Goal: Information Seeking & Learning: Learn about a topic

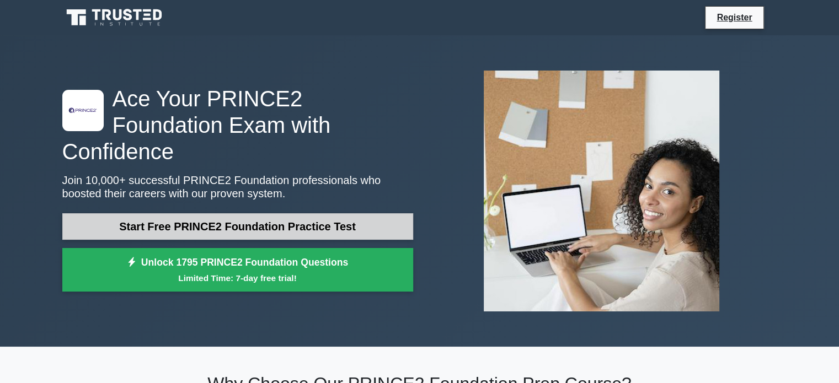
click at [229, 213] on link "Start Free PRINCE2 Foundation Practice Test" at bounding box center [237, 226] width 351 height 26
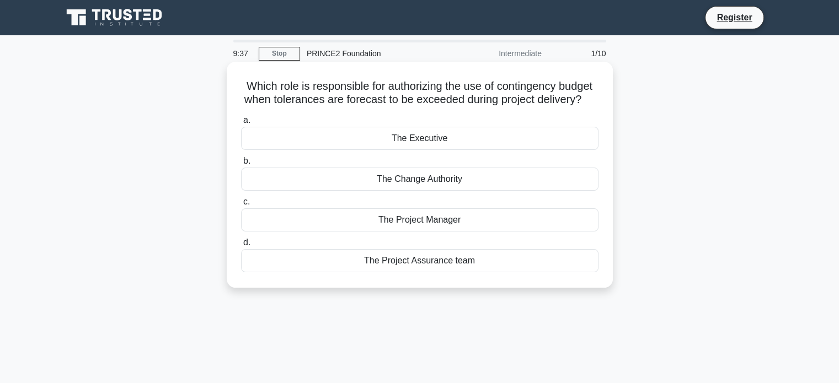
click at [451, 149] on div "The Executive" at bounding box center [419, 138] width 357 height 23
click at [241, 124] on input "a. The Executive" at bounding box center [241, 120] width 0 height 7
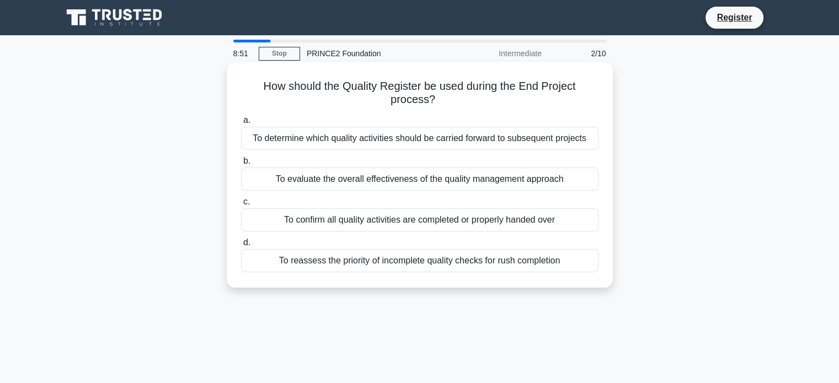
click at [420, 225] on div "To confirm all quality activities are completed or properly handed over" at bounding box center [419, 220] width 357 height 23
click at [241, 206] on input "c. To confirm all quality activities are completed or properly handed over" at bounding box center [241, 202] width 0 height 7
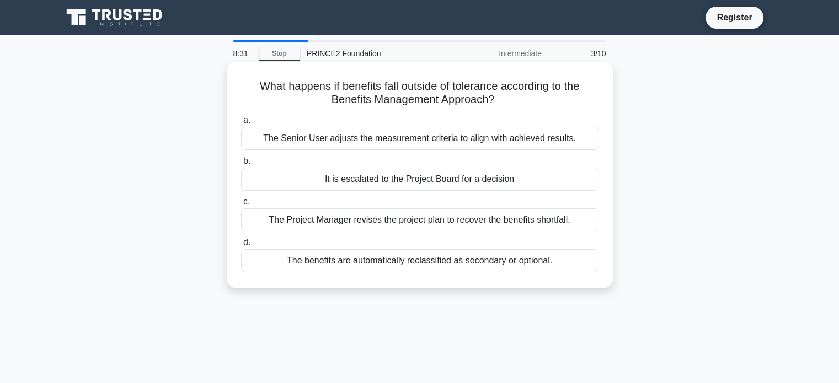
click at [464, 222] on div "The Project Manager revises the project plan to recover the benefits shortfall." at bounding box center [419, 220] width 357 height 23
click at [241, 206] on input "c. The Project Manager revises the project plan to recover the benefits shortfa…" at bounding box center [241, 202] width 0 height 7
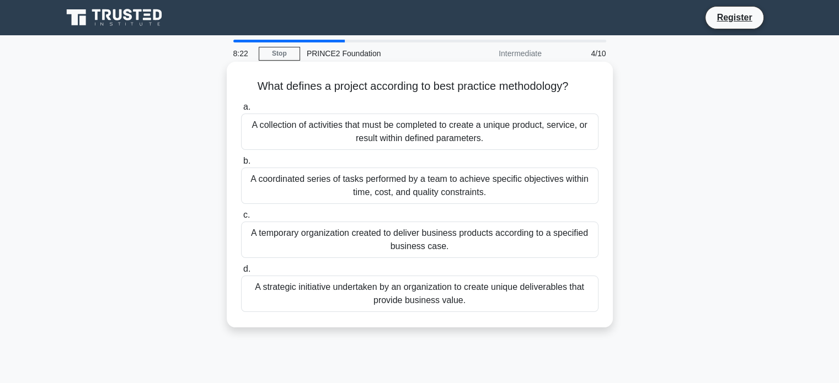
click at [413, 243] on div "A temporary organization created to deliver business products according to a sp…" at bounding box center [419, 240] width 357 height 36
click at [241, 219] on input "c. A temporary organization created to deliver business products according to a…" at bounding box center [241, 215] width 0 height 7
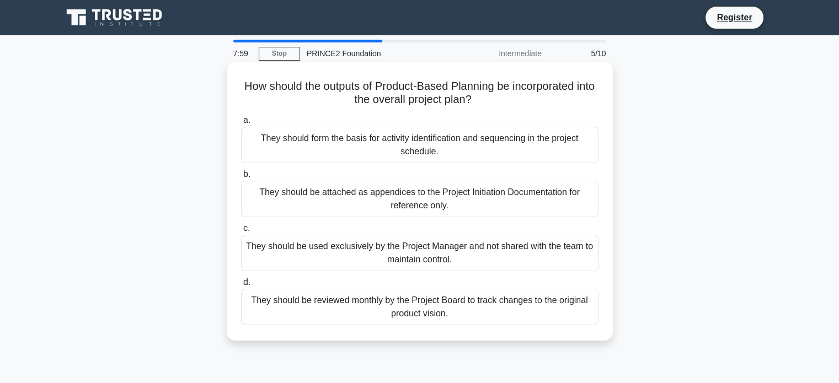
click at [493, 305] on div "They should be reviewed monthly by the Project Board to track changes to the or…" at bounding box center [419, 307] width 357 height 36
click at [241, 286] on input "d. They should be reviewed monthly by the Project Board to track changes to the…" at bounding box center [241, 282] width 0 height 7
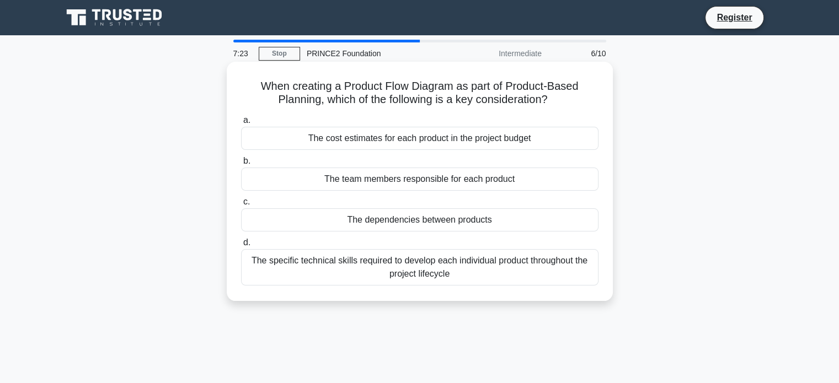
click at [423, 143] on div "The cost estimates for each product in the project budget" at bounding box center [419, 138] width 357 height 23
click at [553, 147] on div "The cost estimates for each product in the project budget" at bounding box center [419, 138] width 357 height 23
click at [241, 124] on input "a. The cost estimates for each product in the project budget" at bounding box center [241, 120] width 0 height 7
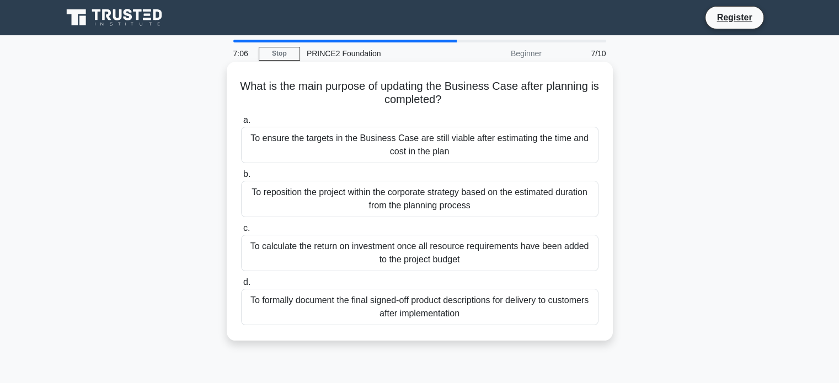
click at [479, 148] on div "To ensure the targets in the Business Case are still viable after estimating th…" at bounding box center [419, 145] width 357 height 36
click at [241, 124] on input "a. To ensure the targets in the Business Case are still viable after estimating…" at bounding box center [241, 120] width 0 height 7
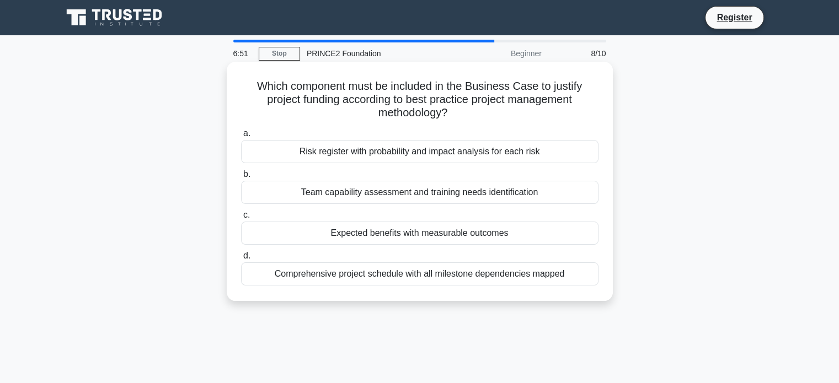
click at [480, 234] on div "Expected benefits with measurable outcomes" at bounding box center [419, 233] width 357 height 23
click at [241, 219] on input "c. Expected benefits with measurable outcomes" at bounding box center [241, 215] width 0 height 7
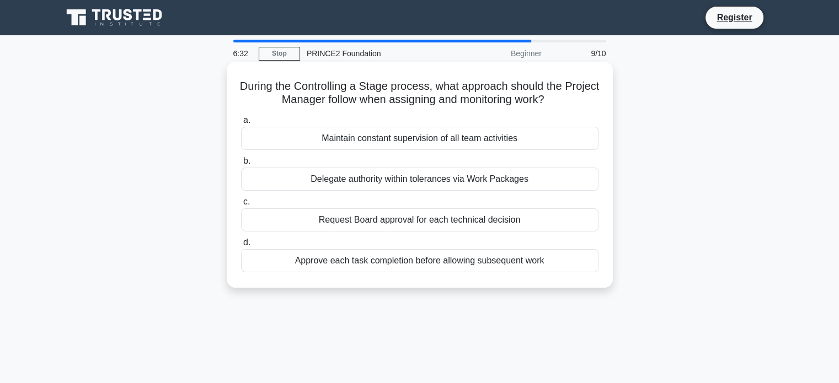
click at [483, 263] on div "Approve each task completion before allowing subsequent work" at bounding box center [419, 260] width 357 height 23
click at [241, 247] on input "d. Approve each task completion before allowing subsequent work" at bounding box center [241, 242] width 0 height 7
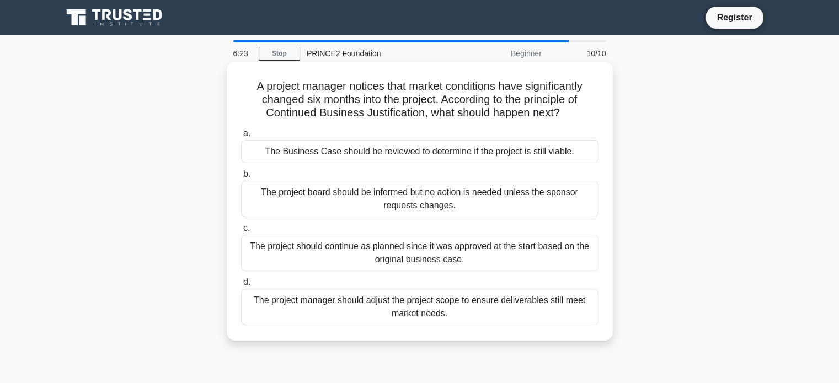
click at [457, 156] on div "The Business Case should be reviewed to determine if the project is still viabl…" at bounding box center [419, 151] width 357 height 23
click at [241, 137] on input "a. The Business Case should be reviewed to determine if the project is still vi…" at bounding box center [241, 133] width 0 height 7
